Goal: Find specific page/section: Find specific page/section

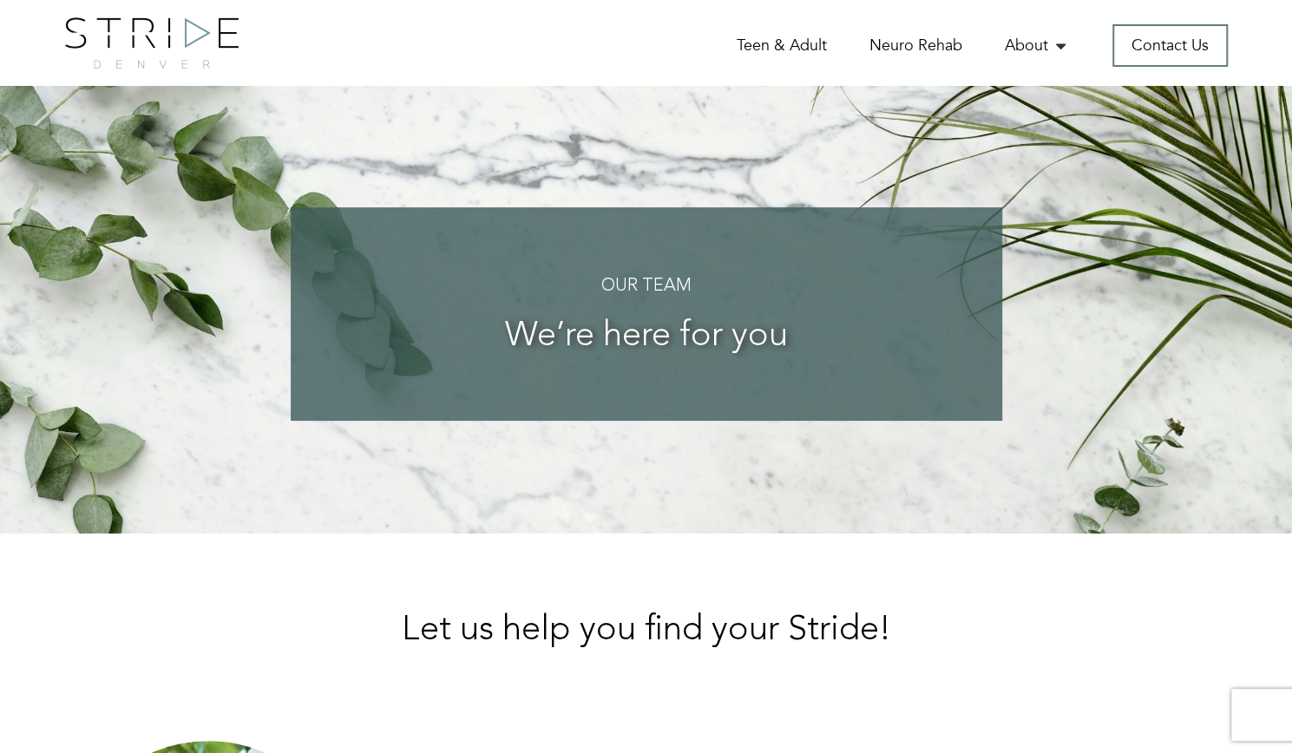
click at [266, 382] on div "Our Team We’re here for you" at bounding box center [646, 310] width 1189 height 448
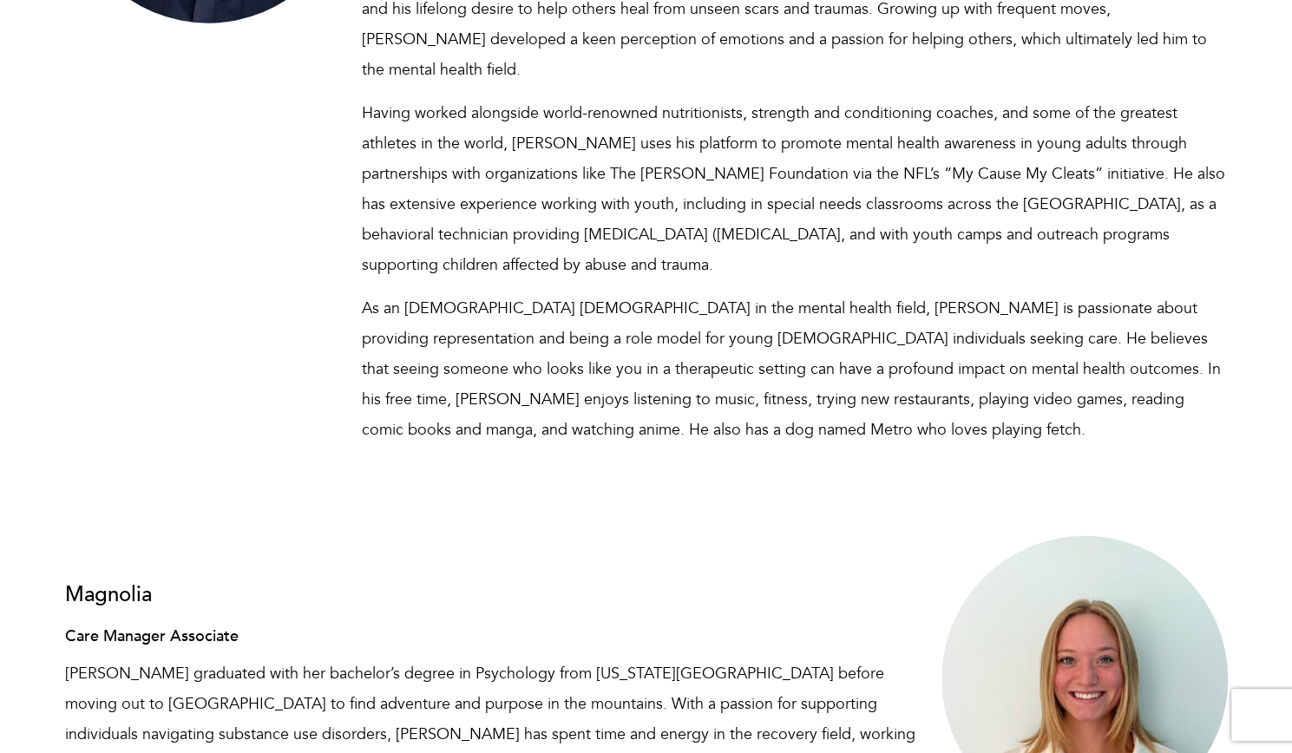
scroll to position [10307, 0]
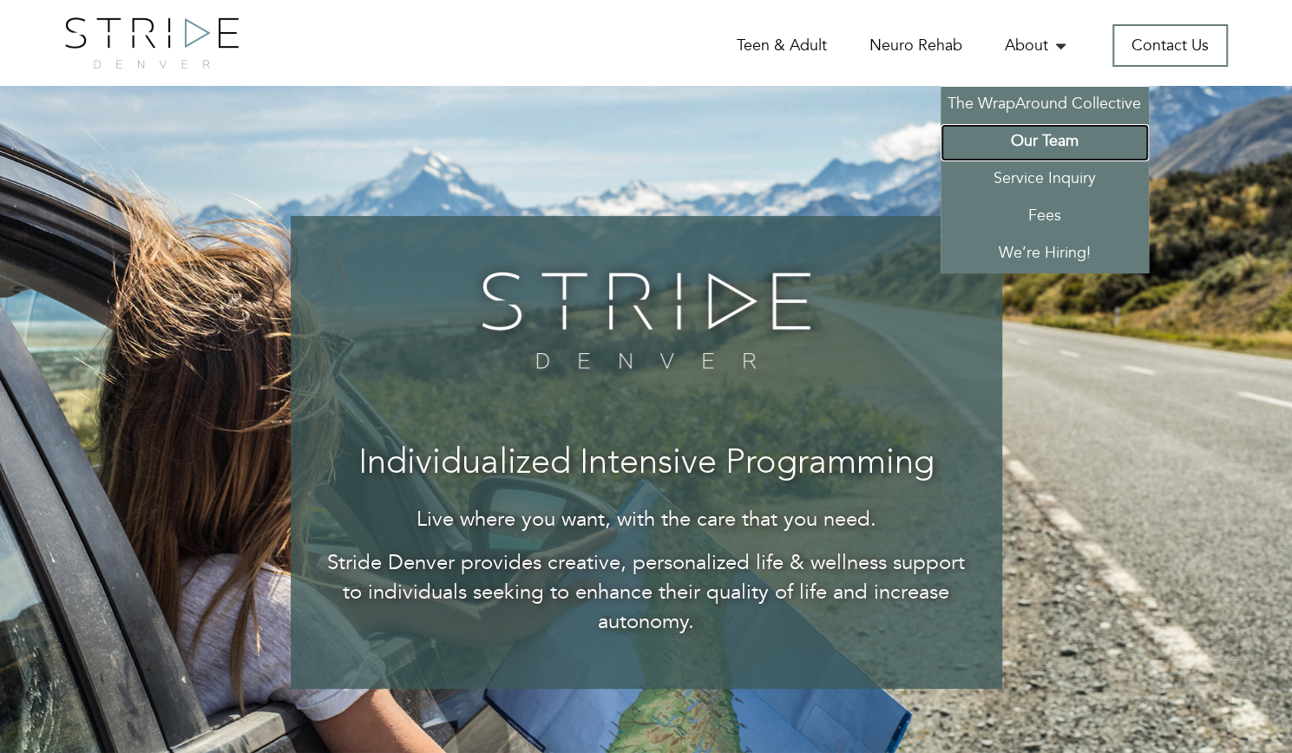
click at [1035, 141] on link "Our Team" at bounding box center [1045, 142] width 208 height 37
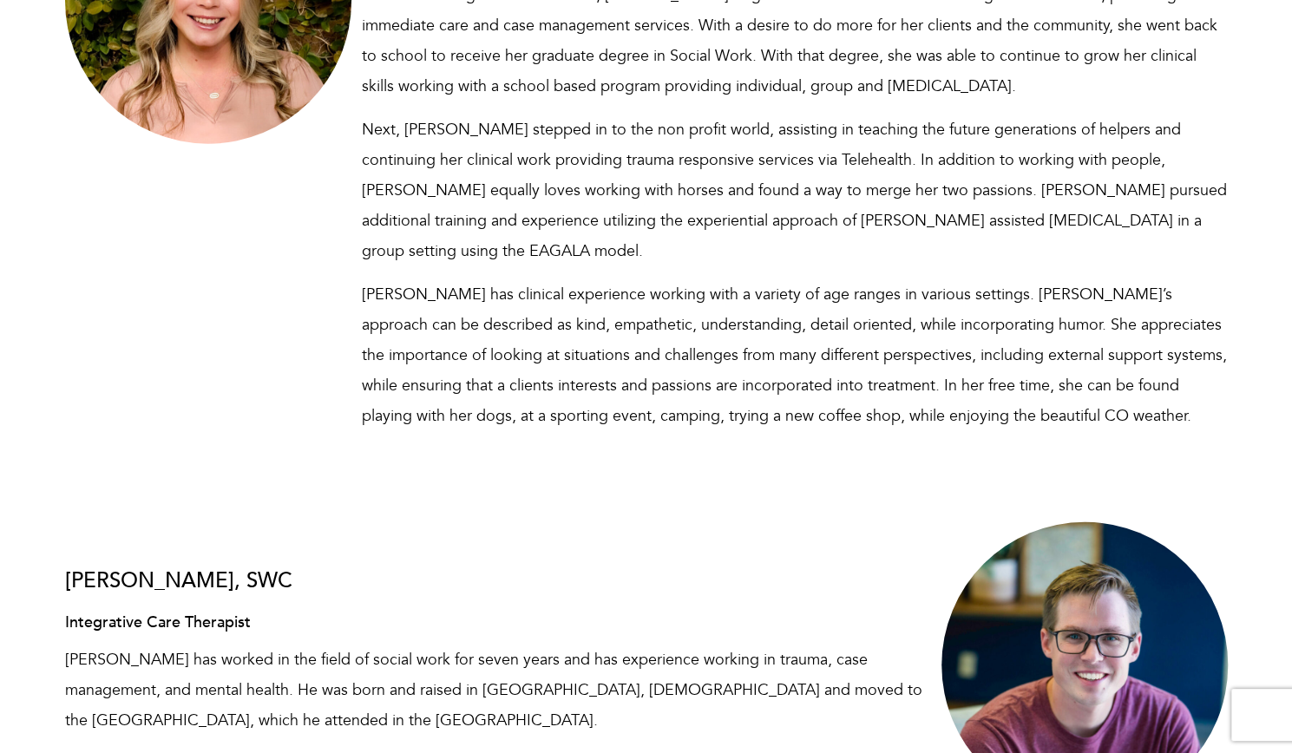
scroll to position [6532, 0]
